Goal: Transaction & Acquisition: Purchase product/service

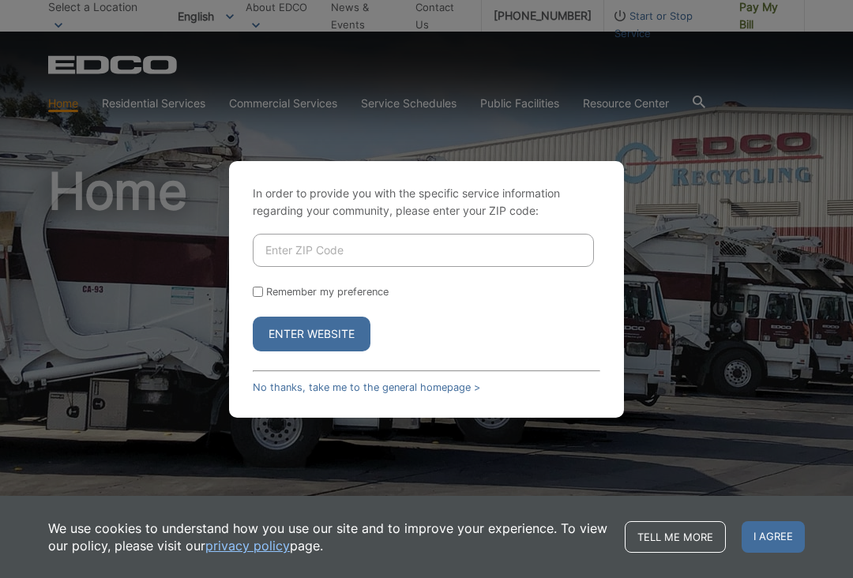
click at [371, 248] on input "Enter ZIP Code" at bounding box center [423, 250] width 341 height 33
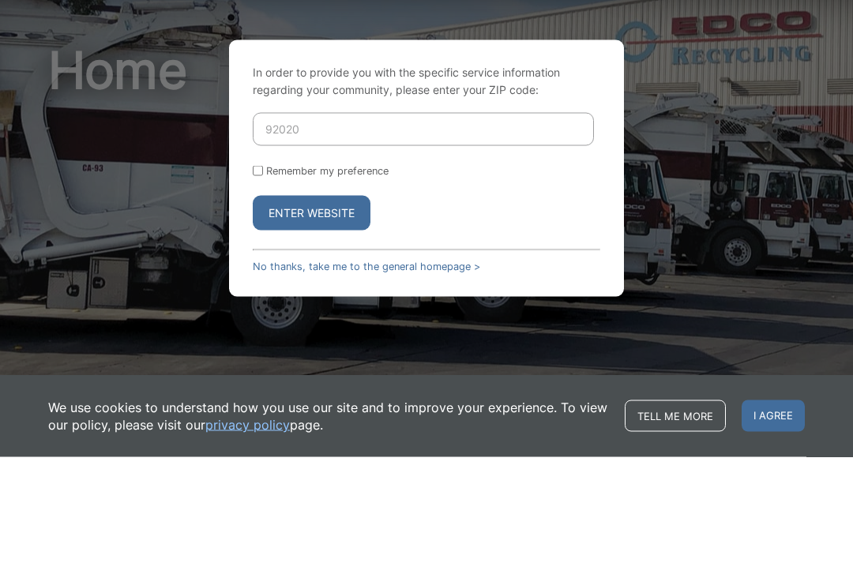
type input "92020"
click at [347, 317] on button "Enter Website" at bounding box center [312, 334] width 118 height 35
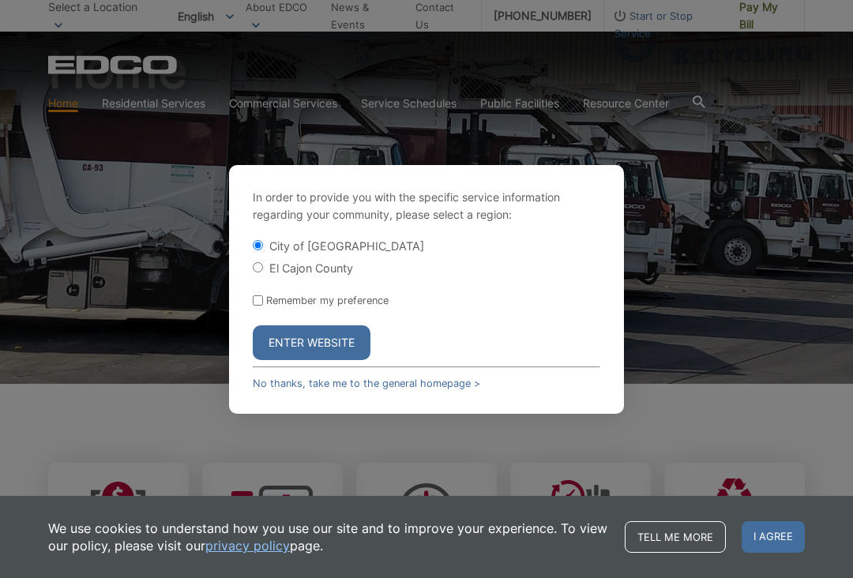
click at [348, 336] on button "Enter Website" at bounding box center [312, 342] width 118 height 35
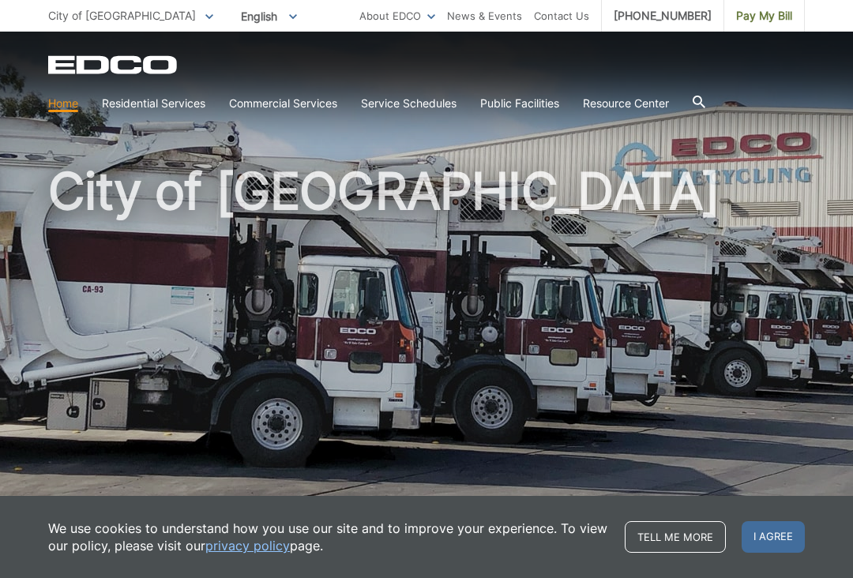
click at [110, 22] on span "City of [GEOGRAPHIC_DATA]" at bounding box center [122, 15] width 148 height 13
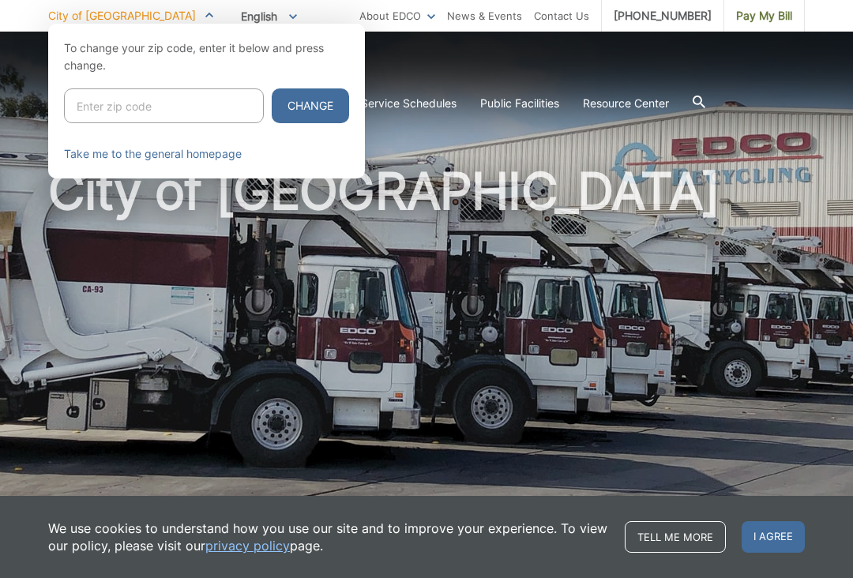
click at [120, 113] on input "Enter zip code" at bounding box center [164, 105] width 200 height 35
type input "92020"
click at [282, 109] on button "Change" at bounding box center [310, 105] width 77 height 35
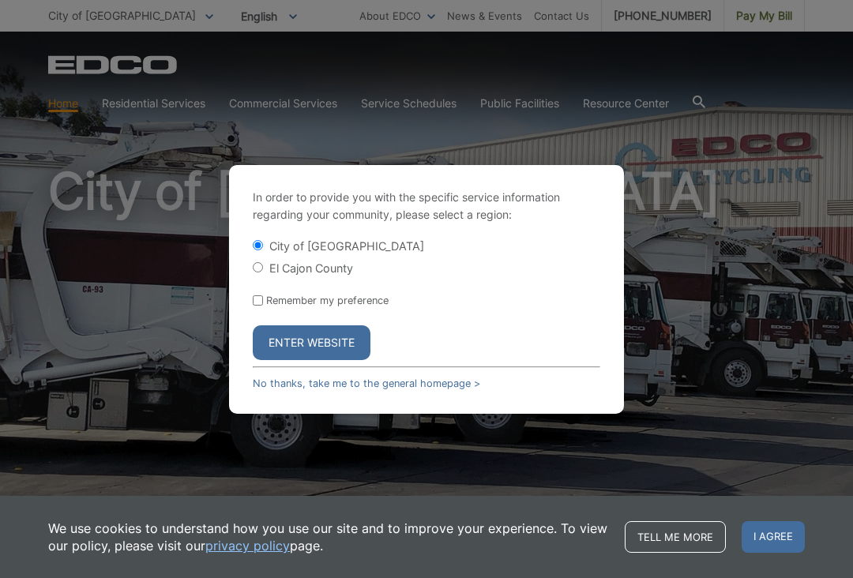
click at [261, 264] on input "El Cajon County" at bounding box center [258, 267] width 10 height 10
radio input "true"
click at [330, 342] on button "Enter Website" at bounding box center [312, 342] width 118 height 35
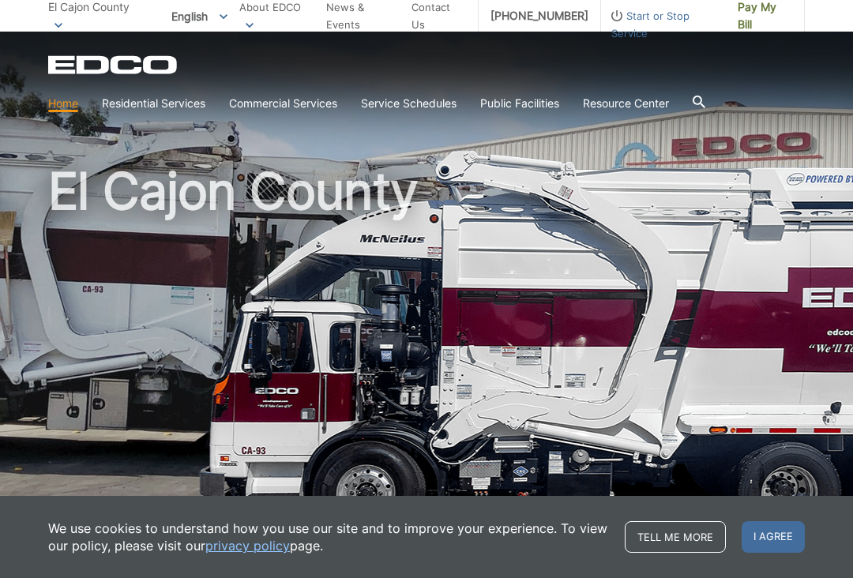
click at [755, 24] on span "Pay My Bill" at bounding box center [765, 15] width 54 height 35
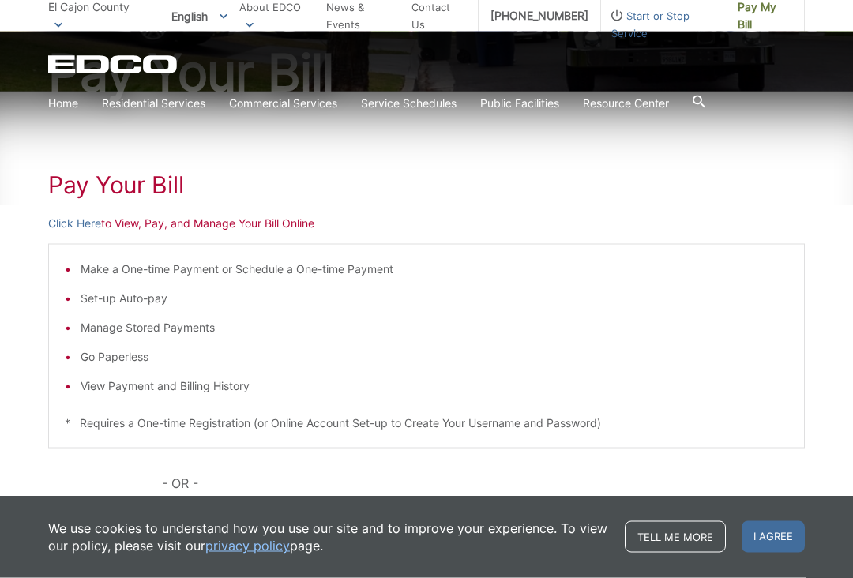
scroll to position [192, 0]
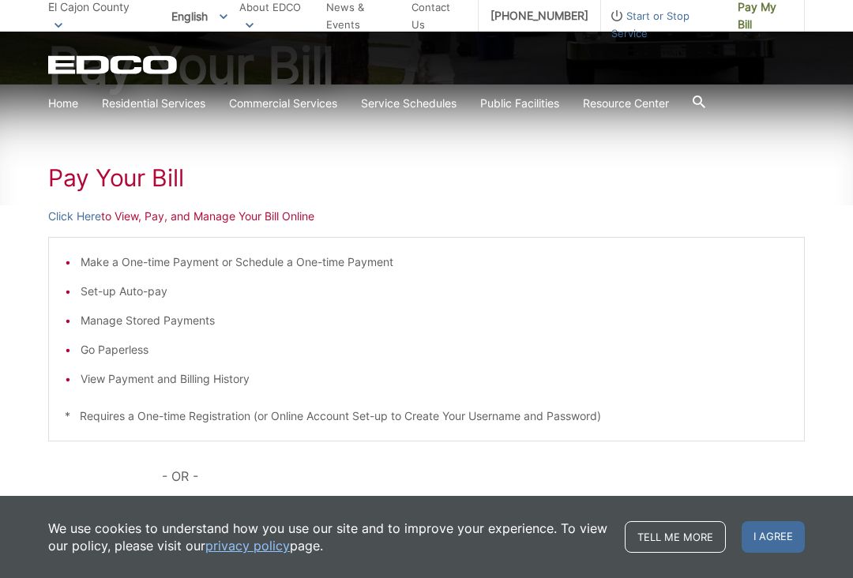
click at [72, 220] on link "Click Here" at bounding box center [74, 216] width 53 height 17
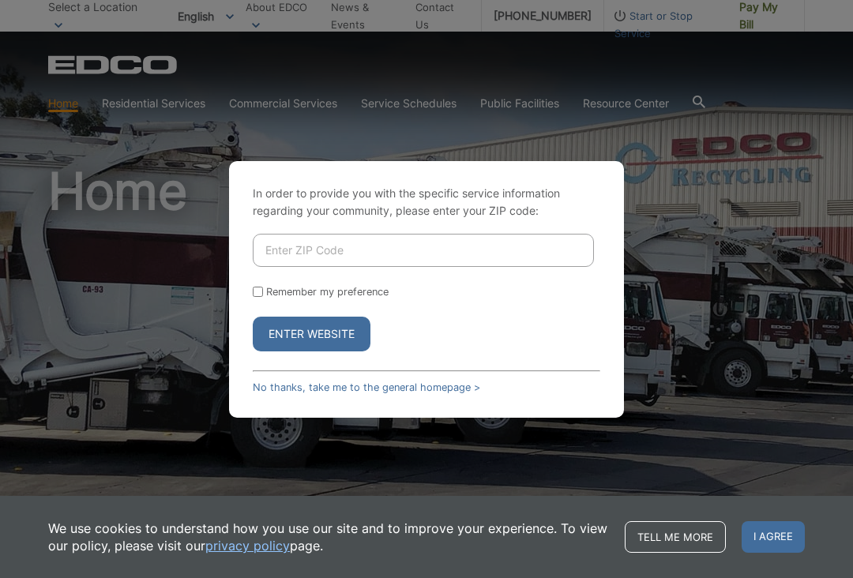
click at [141, 419] on div "In order to provide you with the specific service information regarding your co…" at bounding box center [426, 289] width 853 height 578
click at [319, 387] on link "No thanks, take me to the general homepage >" at bounding box center [366, 387] width 227 height 12
click at [365, 252] on input "Enter ZIP Code" at bounding box center [423, 250] width 341 height 33
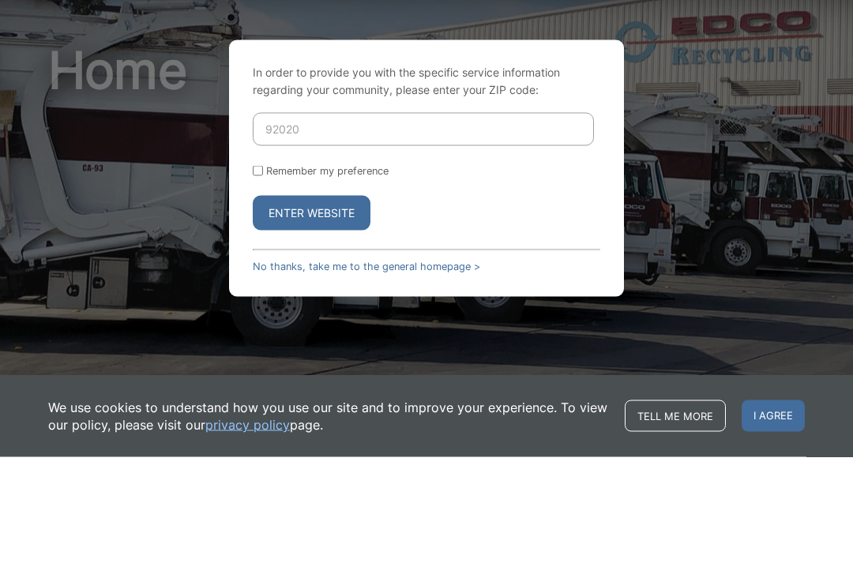
type input "92020"
click at [355, 317] on button "Enter Website" at bounding box center [312, 334] width 118 height 35
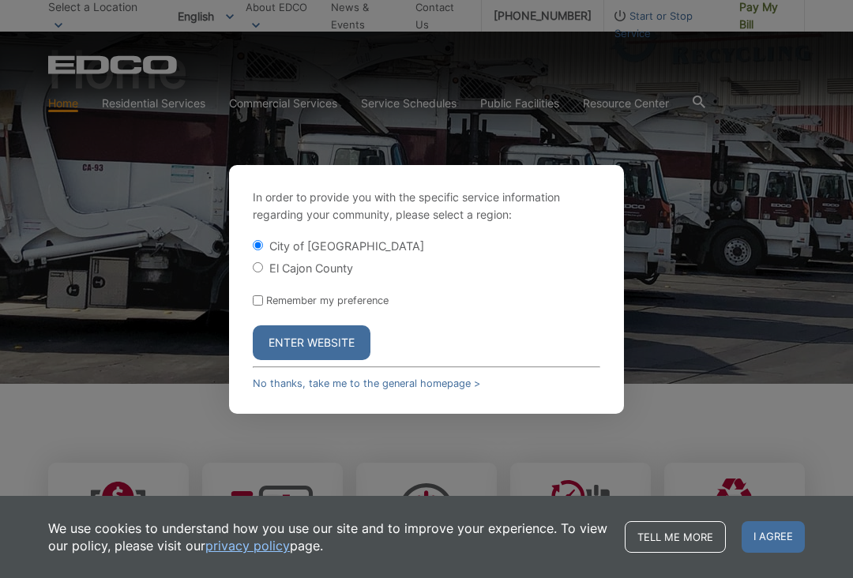
click at [343, 244] on label "City of [GEOGRAPHIC_DATA]" at bounding box center [346, 245] width 155 height 13
click at [263, 244] on input "City of [GEOGRAPHIC_DATA]" at bounding box center [258, 245] width 10 height 10
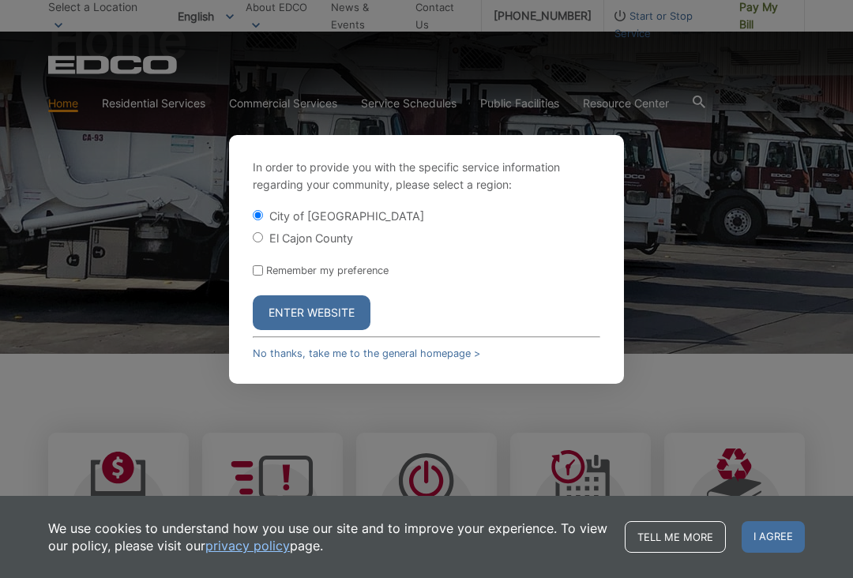
scroll to position [153, 0]
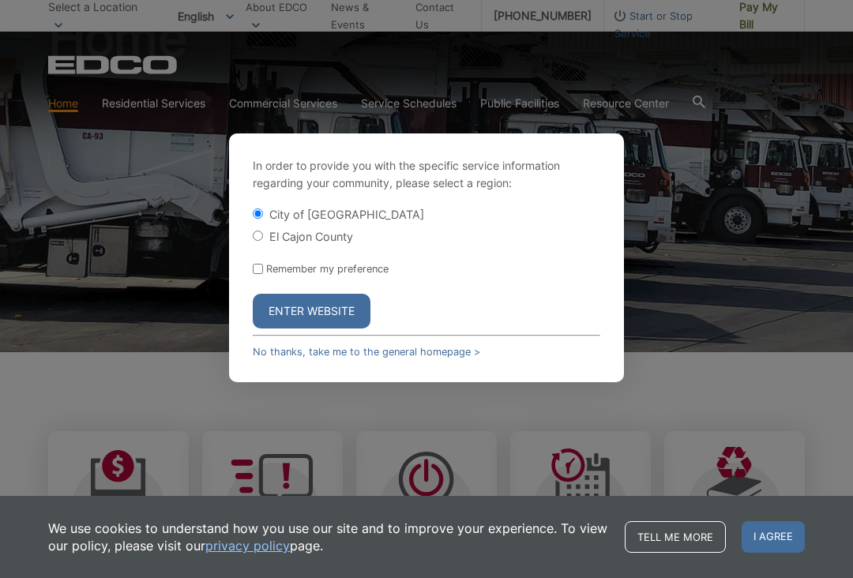
click at [318, 220] on label "City of [GEOGRAPHIC_DATA]" at bounding box center [346, 214] width 155 height 13
click at [263, 219] on input "City of [GEOGRAPHIC_DATA]" at bounding box center [258, 213] width 10 height 10
click at [334, 311] on button "Enter Website" at bounding box center [312, 311] width 118 height 35
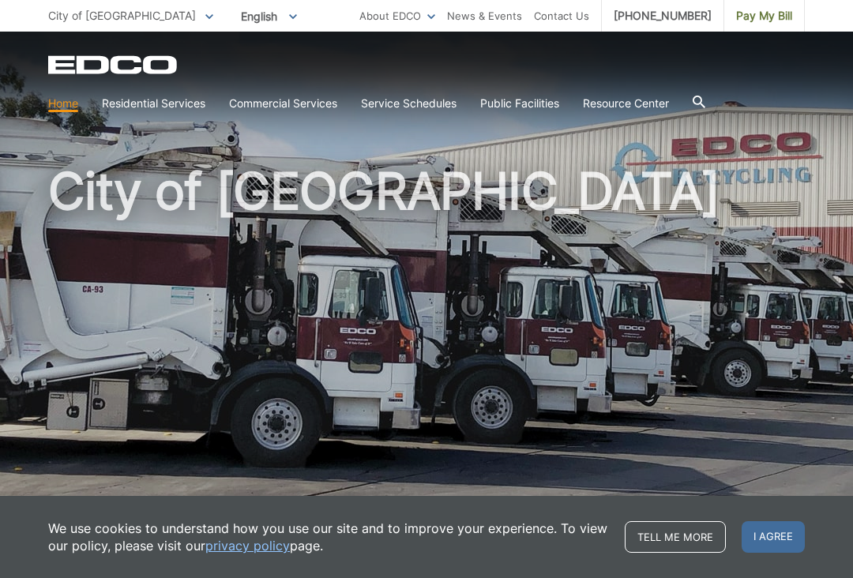
click at [95, 15] on span "City of [GEOGRAPHIC_DATA]" at bounding box center [122, 15] width 148 height 13
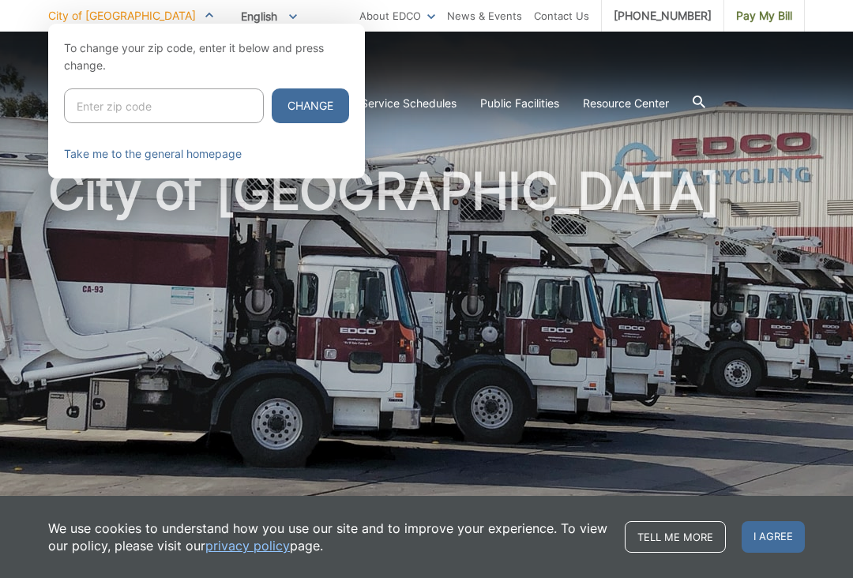
click at [161, 94] on input "Enter zip code" at bounding box center [164, 105] width 200 height 35
type input "92020"
click at [295, 107] on button "Change" at bounding box center [310, 105] width 77 height 35
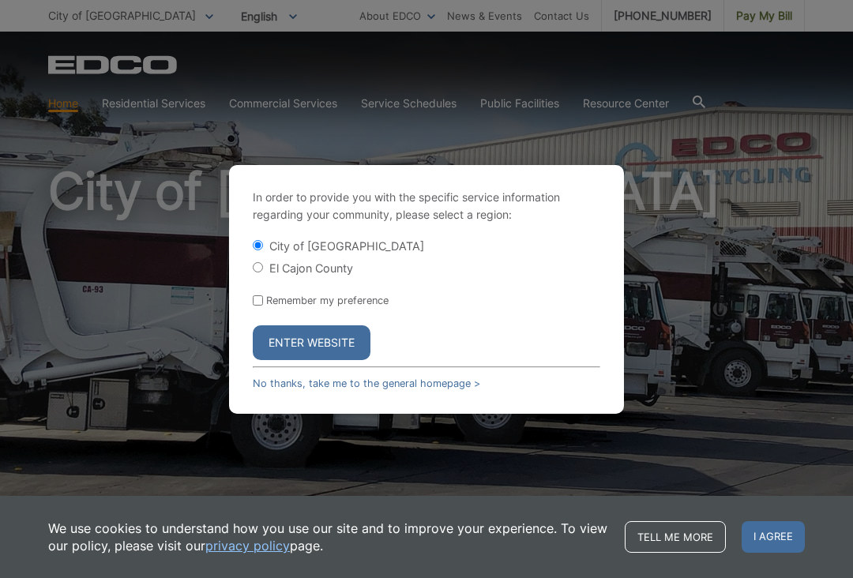
click at [259, 271] on input "El Cajon County" at bounding box center [258, 267] width 10 height 10
radio input "true"
click at [344, 344] on button "Enter Website" at bounding box center [312, 342] width 118 height 35
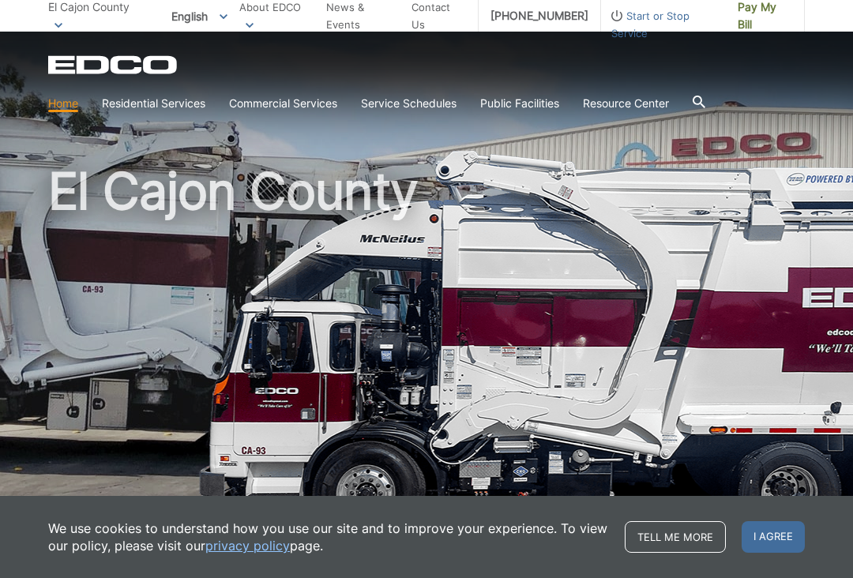
click at [761, 22] on span "Pay My Bill" at bounding box center [765, 15] width 54 height 35
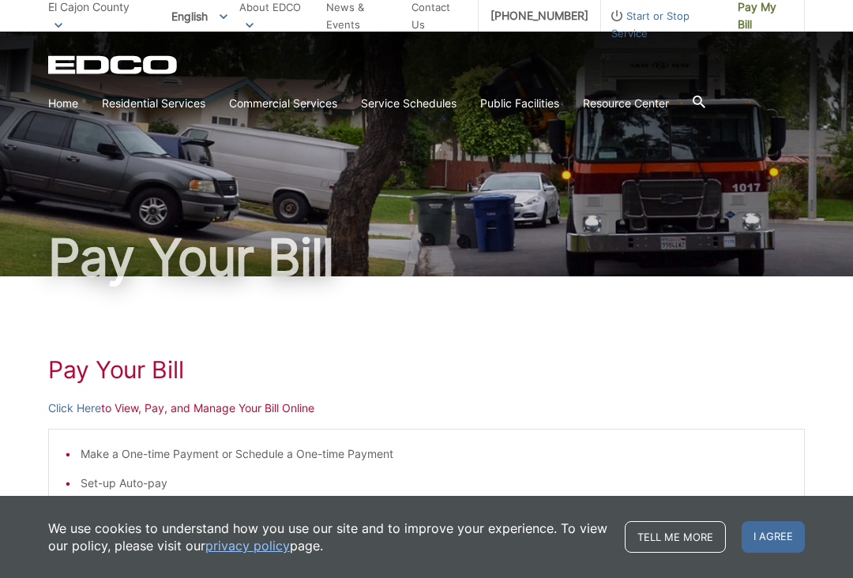
click at [80, 405] on link "Click Here" at bounding box center [74, 408] width 53 height 17
